Goal: Task Accomplishment & Management: Manage account settings

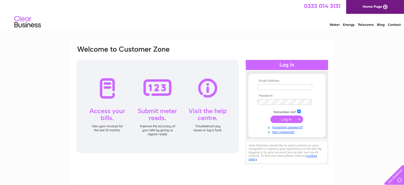
type input "keith@redplumbing.co.uk"
click at [284, 119] on input "submit" at bounding box center [286, 118] width 33 height 7
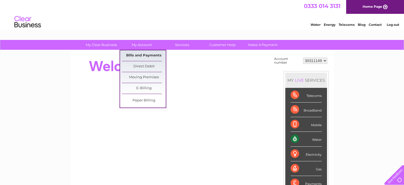
click at [138, 53] on link "Bills and Payments" at bounding box center [144, 55] width 44 height 11
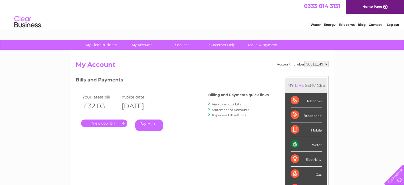
click at [105, 122] on link "." at bounding box center [104, 123] width 46 height 8
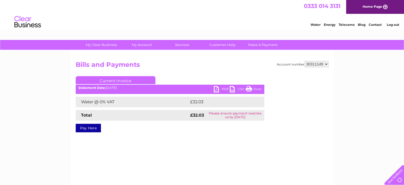
click at [226, 88] on link "PDF" at bounding box center [222, 90] width 16 height 8
click at [222, 90] on link "PDF" at bounding box center [222, 90] width 16 height 8
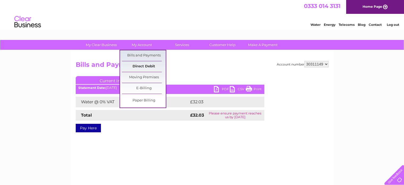
click at [147, 66] on link "Direct Debit" at bounding box center [144, 66] width 44 height 11
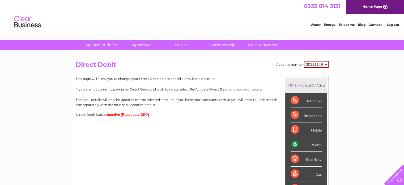
click at [135, 112] on button "(Reactivate DD?)" at bounding box center [135, 114] width 28 height 4
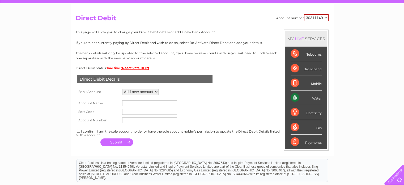
scroll to position [53, 0]
